Goal: Task Accomplishment & Management: Manage account settings

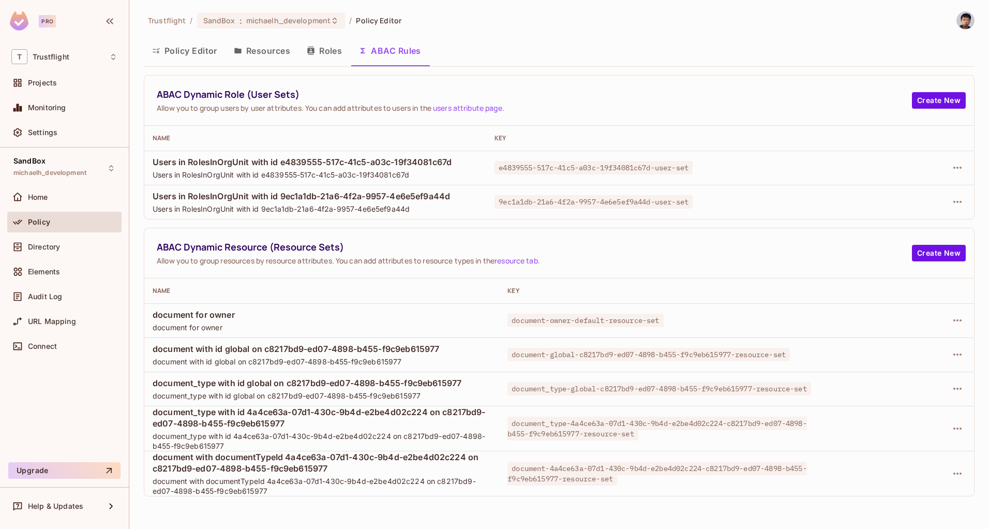
click at [167, 51] on button "Policy Editor" at bounding box center [185, 51] width 82 height 26
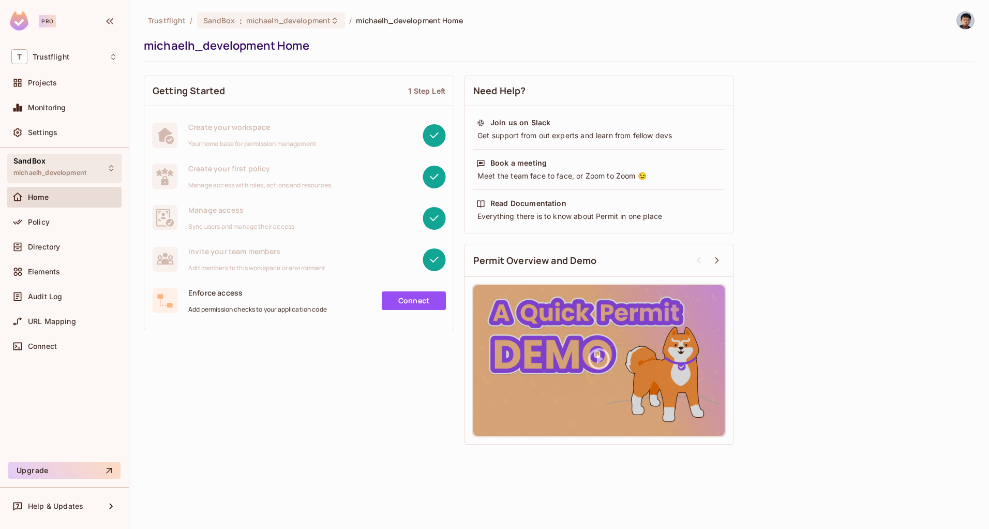
click at [72, 174] on span "michaelh_development" at bounding box center [49, 173] width 73 height 8
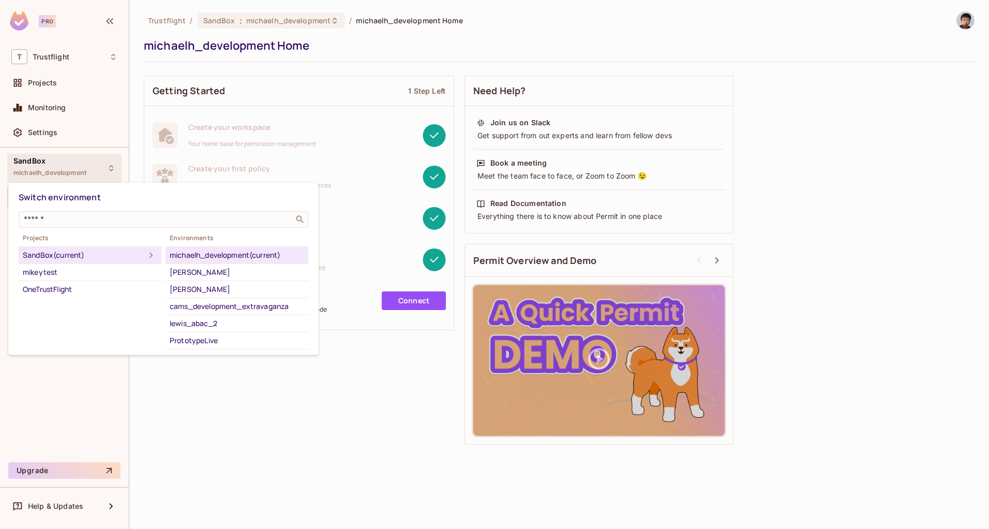
click at [545, 47] on div at bounding box center [494, 264] width 989 height 529
